Goal: Check status: Check status

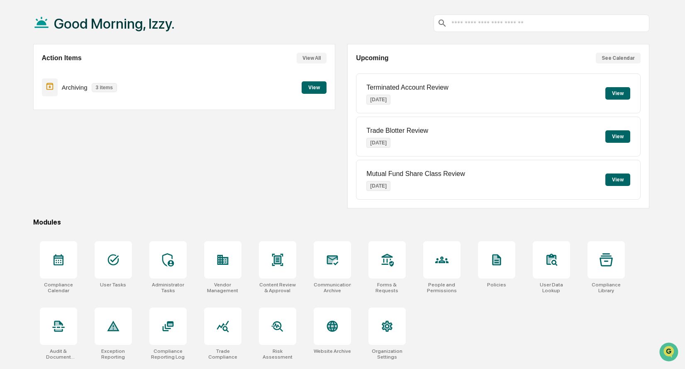
scroll to position [39, 0]
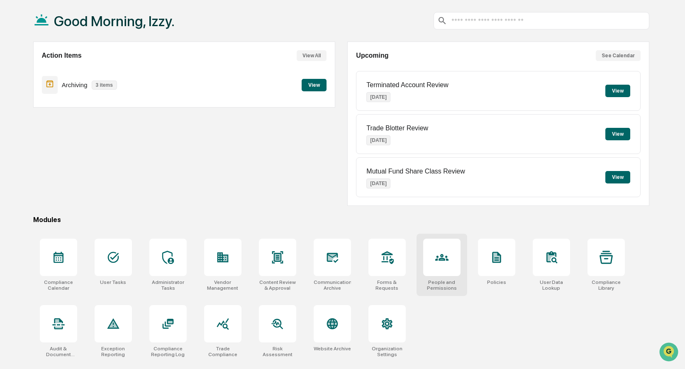
click at [441, 265] on div at bounding box center [441, 257] width 37 height 37
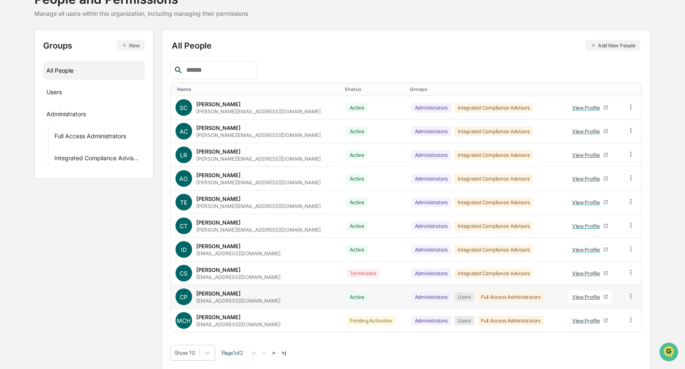
click at [578, 299] on div "View Profile" at bounding box center [587, 297] width 31 height 6
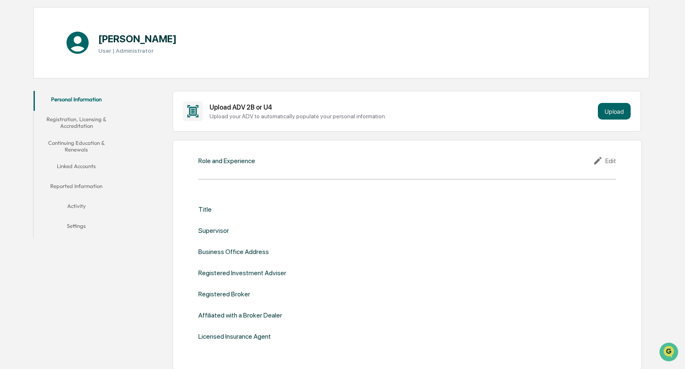
scroll to position [79, 0]
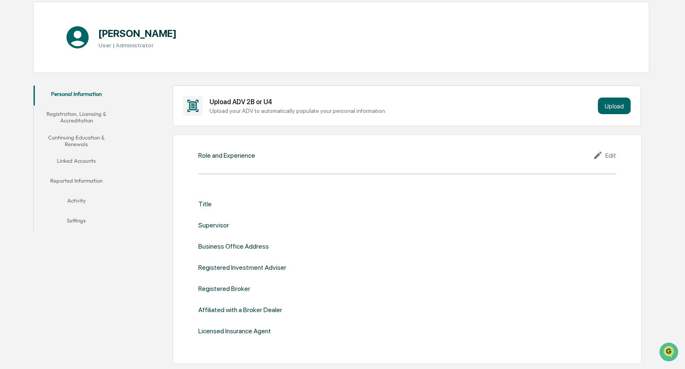
click at [86, 138] on button "Continuing Education & Renewals" at bounding box center [77, 141] width 86 height 24
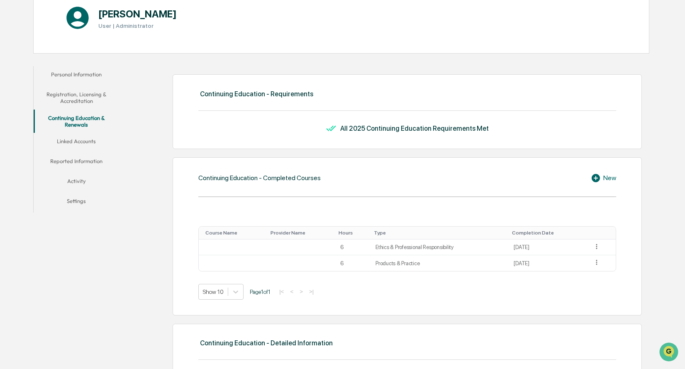
scroll to position [99, 0]
